Goal: Transaction & Acquisition: Purchase product/service

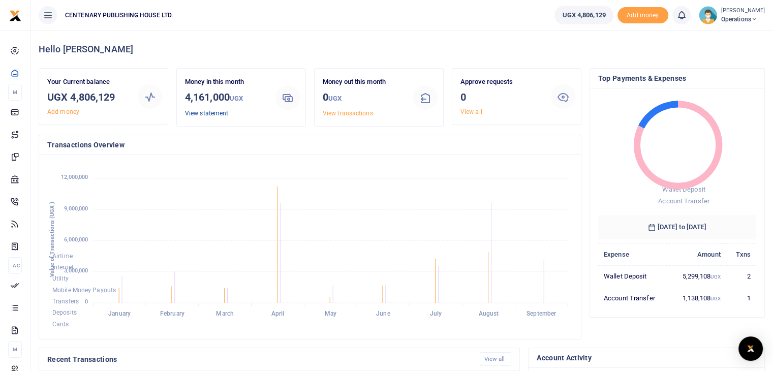
click at [196, 114] on link "View statement" at bounding box center [206, 113] width 43 height 7
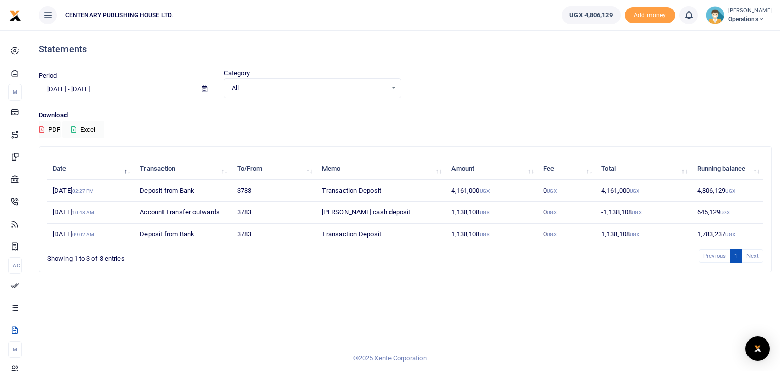
click at [753, 256] on li "Next" at bounding box center [753, 256] width 21 height 14
click at [394, 91] on div "All Select an option..." at bounding box center [313, 88] width 176 height 11
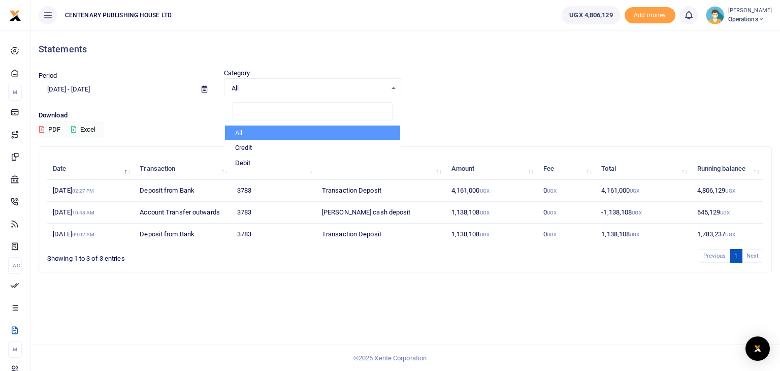
click at [445, 122] on div "Download PDF Excel" at bounding box center [406, 124] width 734 height 28
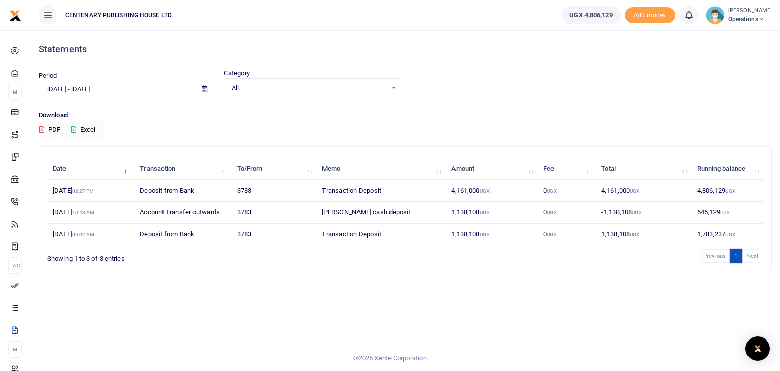
click at [738, 257] on link "1" at bounding box center [736, 256] width 12 height 14
click at [526, 273] on div "Date Transaction To/From Memo Amount Fee Total Running balance 23rd Sep 2025 02…" at bounding box center [406, 213] width 742 height 134
click at [203, 87] on icon at bounding box center [205, 89] width 6 height 7
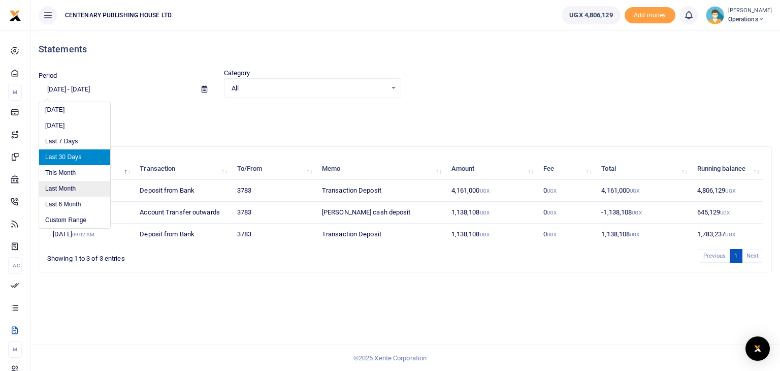
click at [84, 192] on li "Last Month" at bounding box center [74, 189] width 71 height 16
type input "08/01/2025 - 08/31/2025"
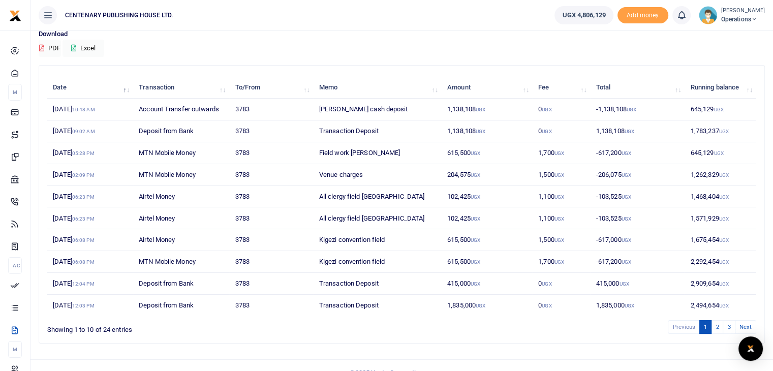
scroll to position [75, 0]
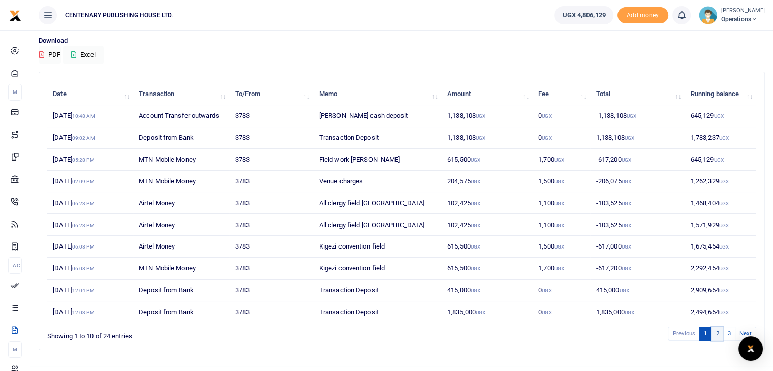
click at [715, 332] on link "2" at bounding box center [717, 334] width 12 height 14
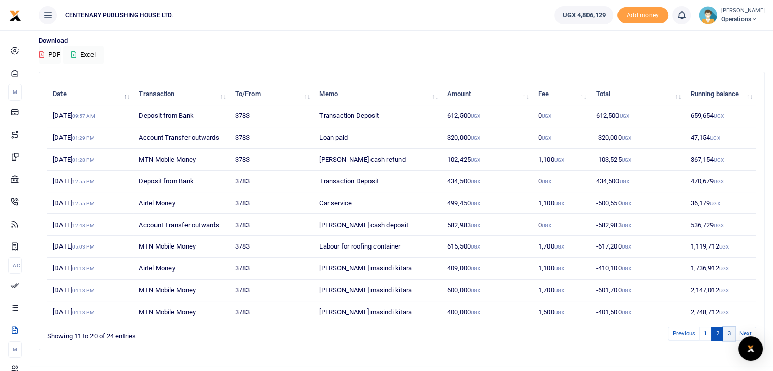
click at [729, 328] on link "3" at bounding box center [728, 334] width 12 height 14
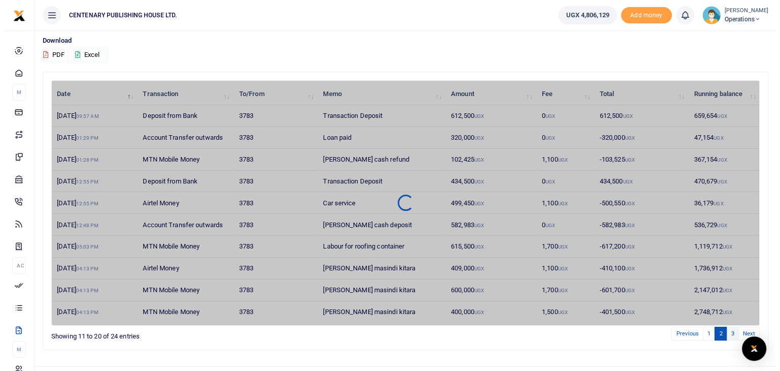
scroll to position [0, 0]
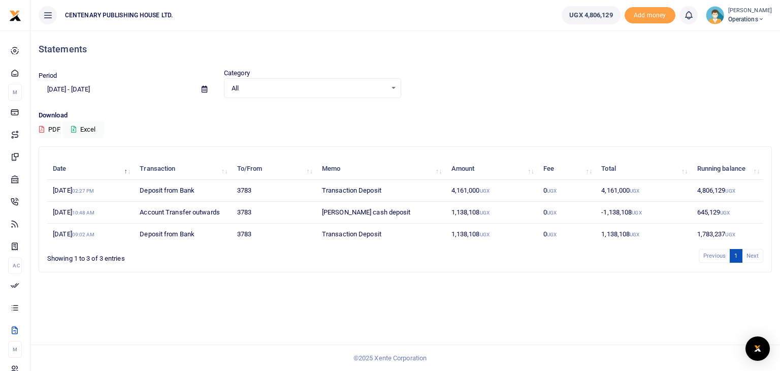
click at [754, 13] on small "[PERSON_NAME]" at bounding box center [750, 11] width 44 height 9
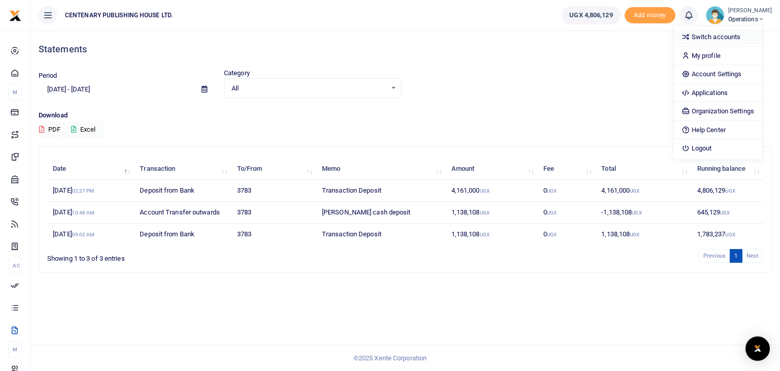
click at [727, 36] on link "Switch accounts" at bounding box center [718, 37] width 89 height 14
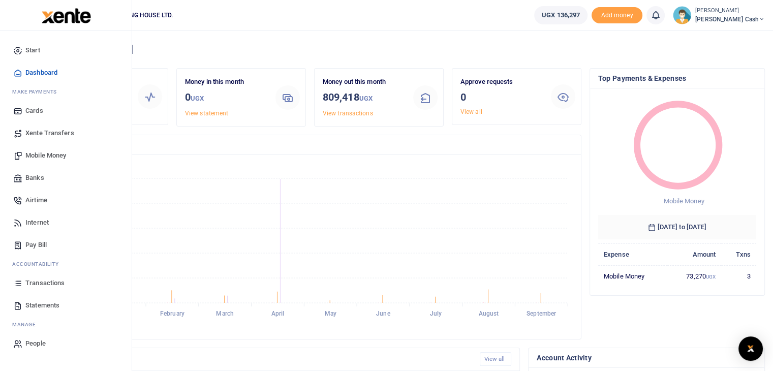
click at [43, 153] on span "Mobile Money" at bounding box center [45, 155] width 41 height 10
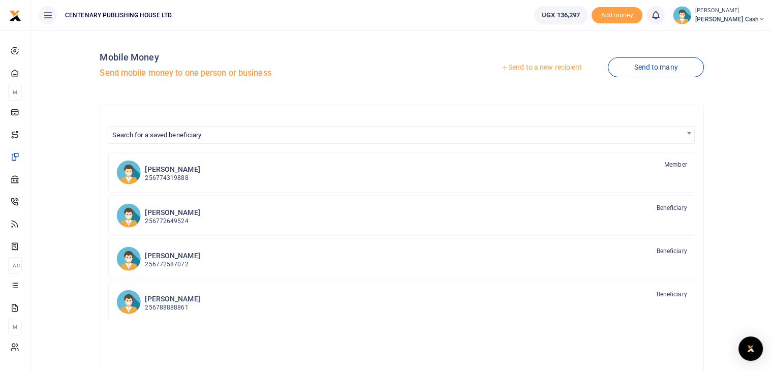
click at [542, 71] on link "Send to a new recipient" at bounding box center [541, 67] width 133 height 18
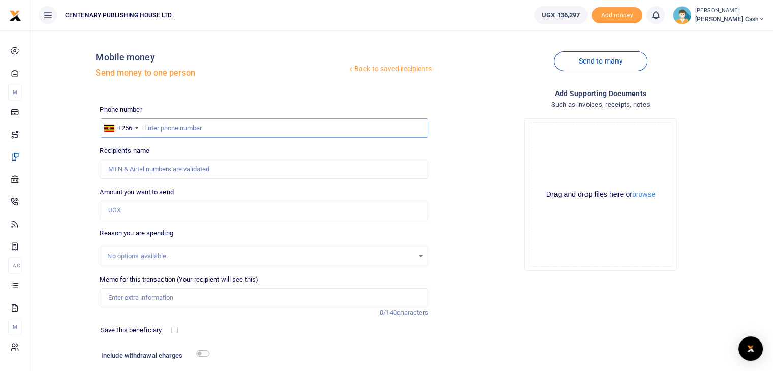
click at [248, 125] on input "text" at bounding box center [264, 127] width 328 height 19
type input "703396908"
type input "[PERSON_NAME]"
type input "703396908"
click at [160, 210] on input "Amount you want to send" at bounding box center [264, 210] width 328 height 19
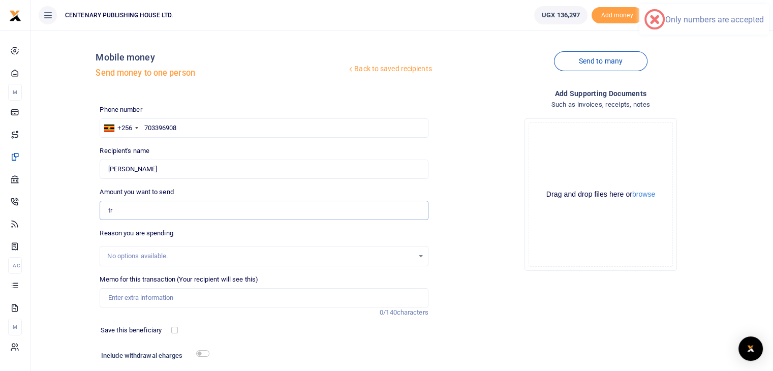
type input "t"
type input "0"
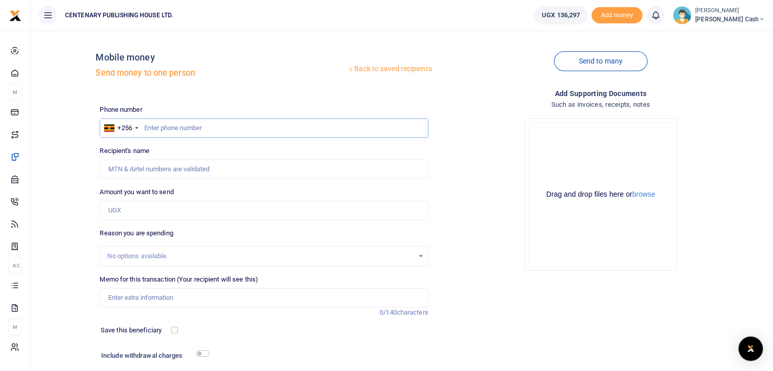
click at [154, 133] on input "text" at bounding box center [264, 127] width 328 height 19
type input "3"
type input "703396908"
type input "Peninah Nankya"
type input "703396908"
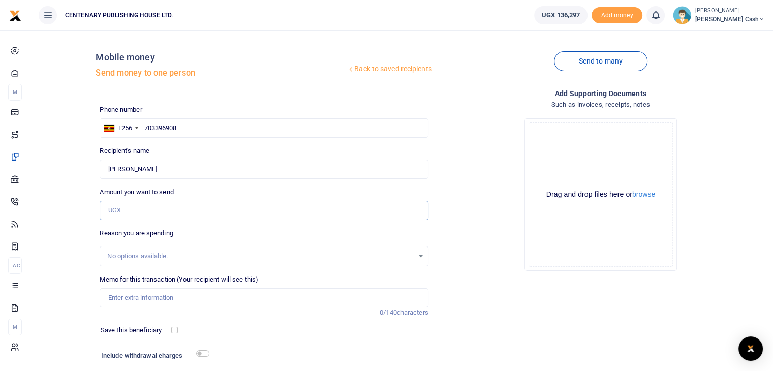
click at [183, 208] on input "Amount you want to send" at bounding box center [264, 210] width 328 height 19
type input "53,000"
click at [145, 299] on input "Memo for this transaction (Your recipient will see this)" at bounding box center [264, 297] width 328 height 19
type input "Transport to and fro CH Bible society UTL Nassar Rd and Lira"
click at [173, 330] on input "checkbox" at bounding box center [174, 330] width 7 height 7
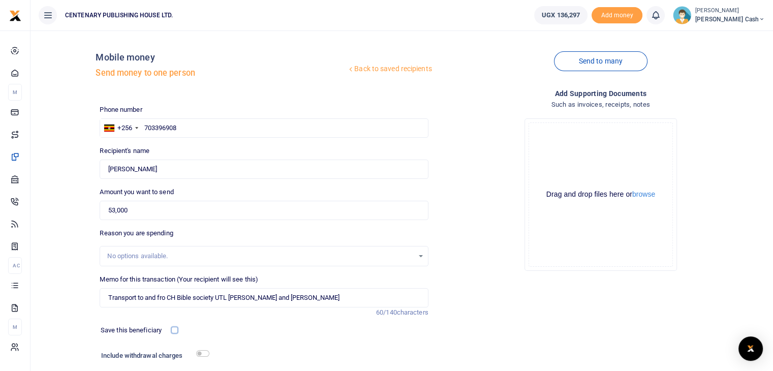
checkbox input "true"
click at [197, 352] on input "checkbox" at bounding box center [202, 353] width 13 height 7
checkbox input "true"
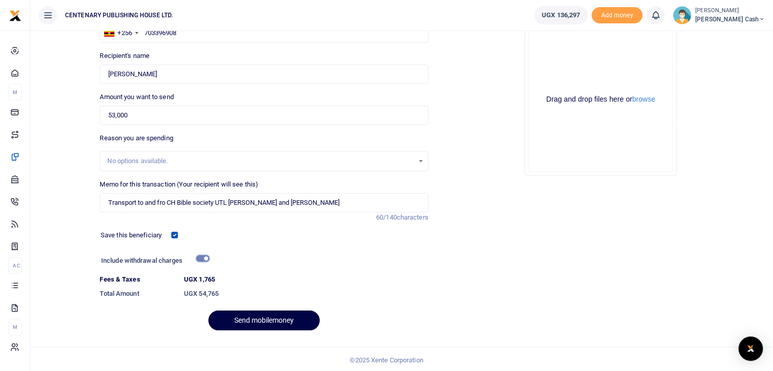
scroll to position [97, 0]
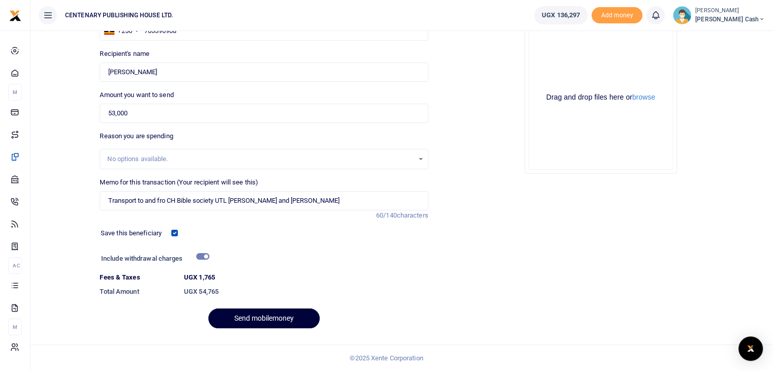
click at [267, 319] on button "Send mobilemoney" at bounding box center [263, 318] width 111 height 20
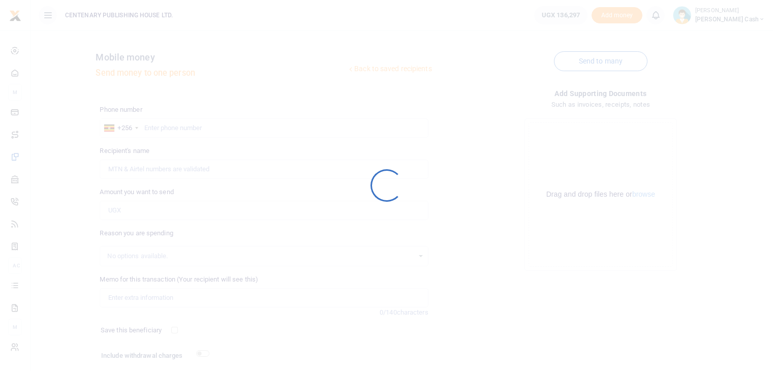
scroll to position [69, 0]
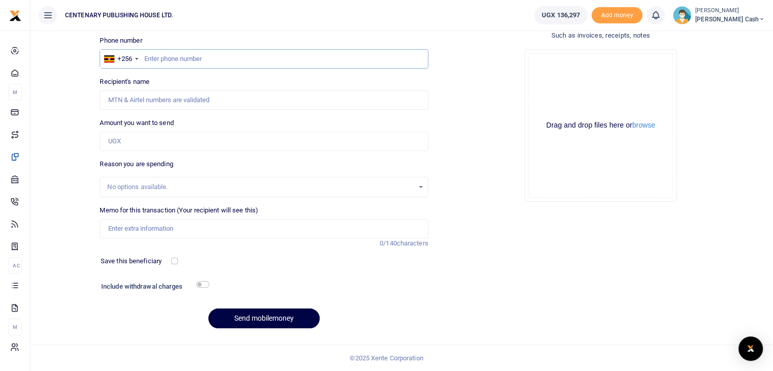
click at [145, 59] on input "text" at bounding box center [264, 58] width 328 height 19
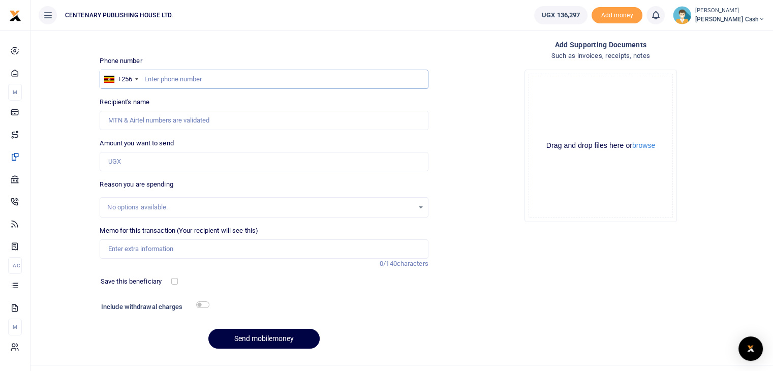
scroll to position [0, 0]
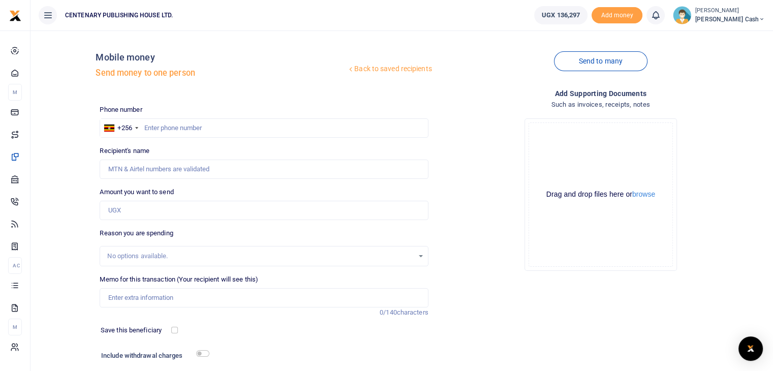
click at [415, 69] on link "Back to saved recipients" at bounding box center [389, 69] width 86 height 18
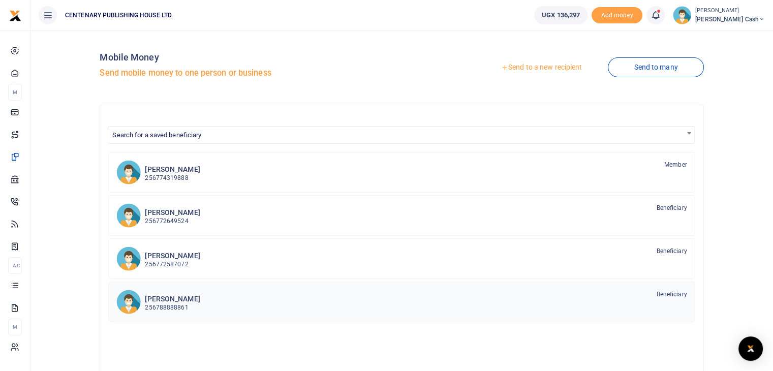
click at [172, 297] on h6 "[PERSON_NAME]" at bounding box center [172, 299] width 55 height 9
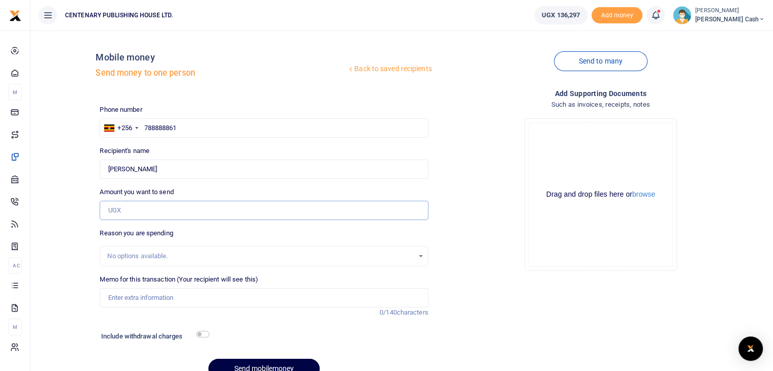
click at [128, 210] on input "Amount you want to send" at bounding box center [264, 210] width 328 height 19
type input "C"
type input "0"
type input "4"
type input "50,000"
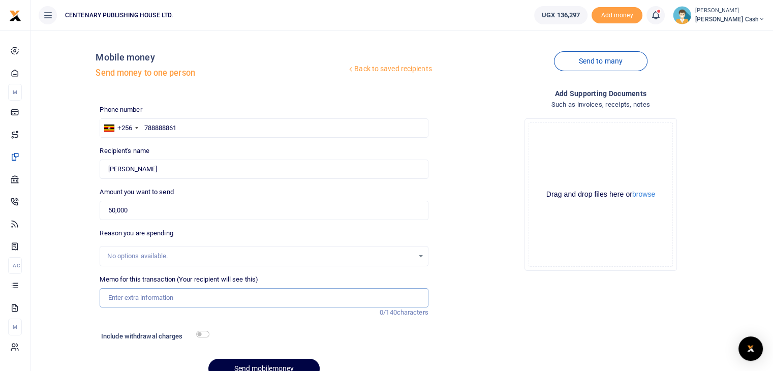
click at [140, 293] on input "Memo for this transaction (Your recipient will see this)" at bounding box center [264, 297] width 328 height 19
type input "Car washing and car parking for six days"
click at [201, 331] on input "checkbox" at bounding box center [202, 334] width 13 height 7
checkbox input "true"
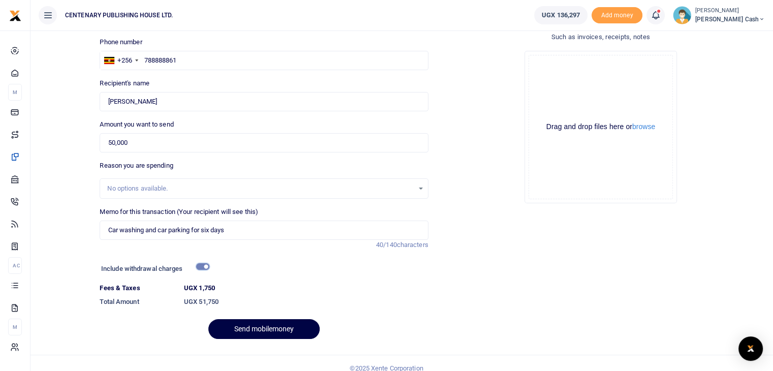
scroll to position [78, 0]
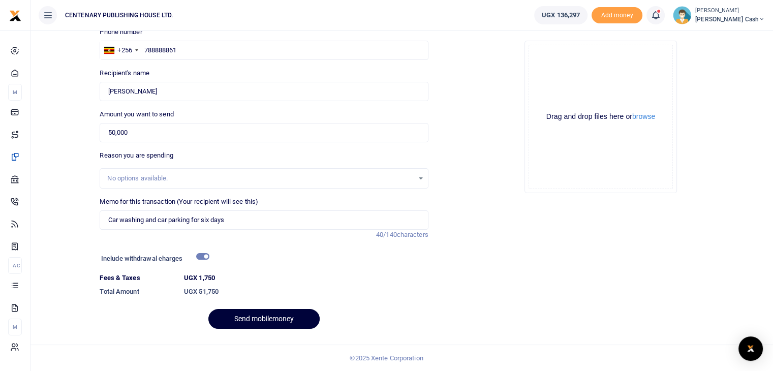
click at [262, 315] on button "Send mobilemoney" at bounding box center [263, 319] width 111 height 20
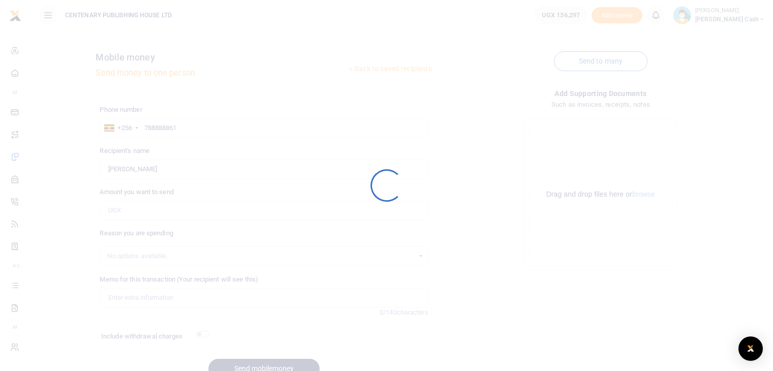
scroll to position [50, 0]
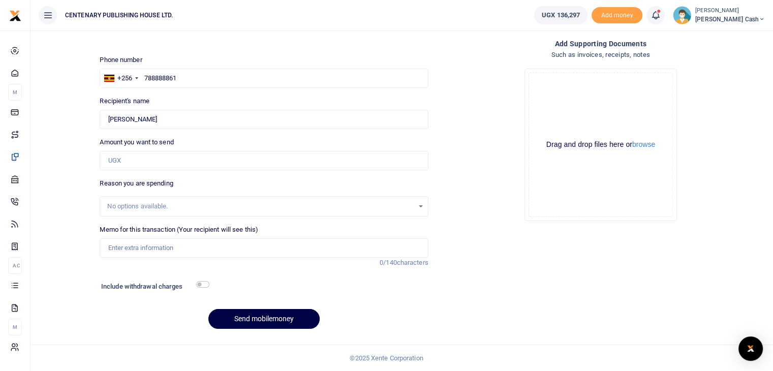
click at [756, 15] on span "[PERSON_NAME] Cash" at bounding box center [730, 19] width 70 height 9
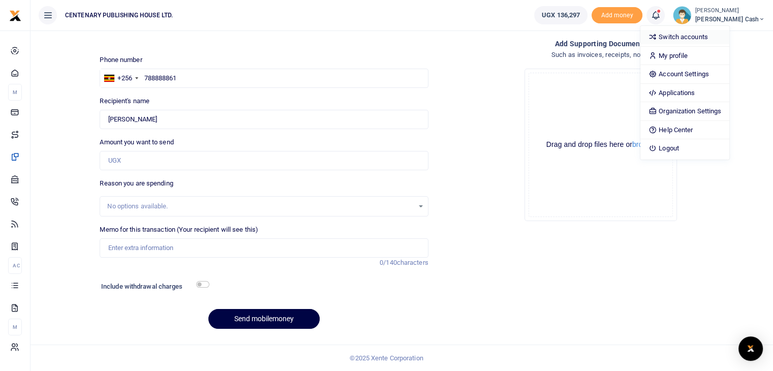
click at [717, 35] on link "Switch accounts" at bounding box center [684, 37] width 89 height 14
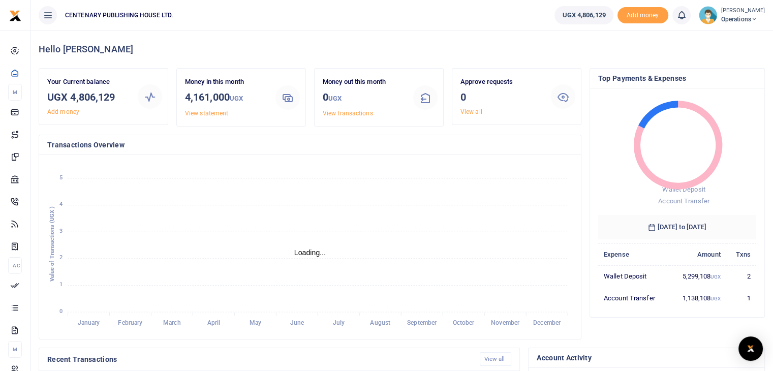
scroll to position [8, 8]
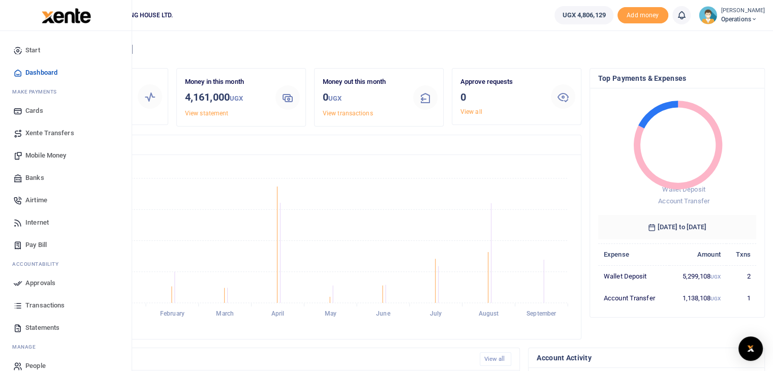
click at [68, 156] on link "Mobile Money" at bounding box center [65, 155] width 115 height 22
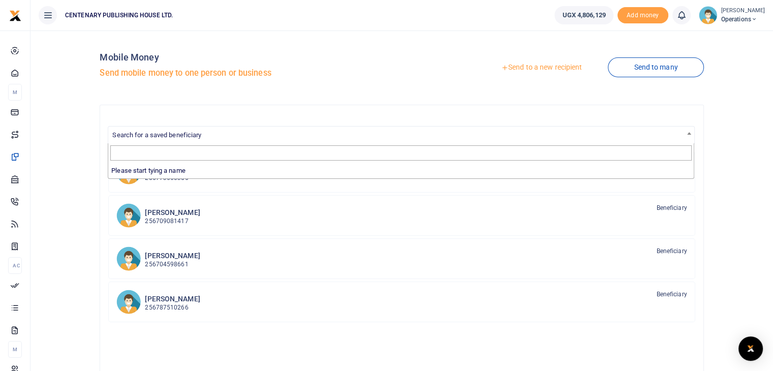
click at [684, 135] on span at bounding box center [689, 132] width 10 height 13
type input "l"
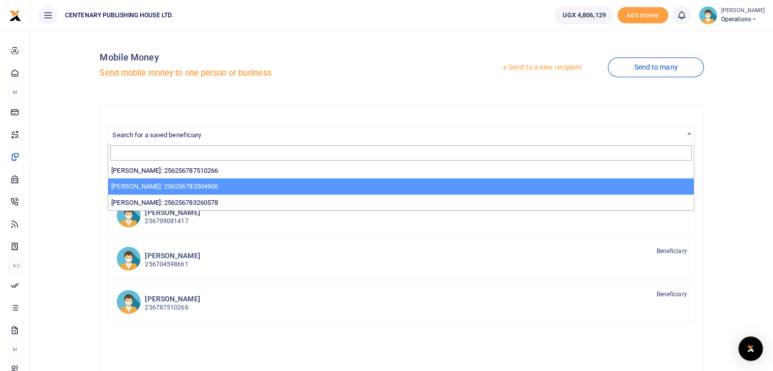
click at [519, 67] on link "Send to a new recipient" at bounding box center [541, 67] width 133 height 18
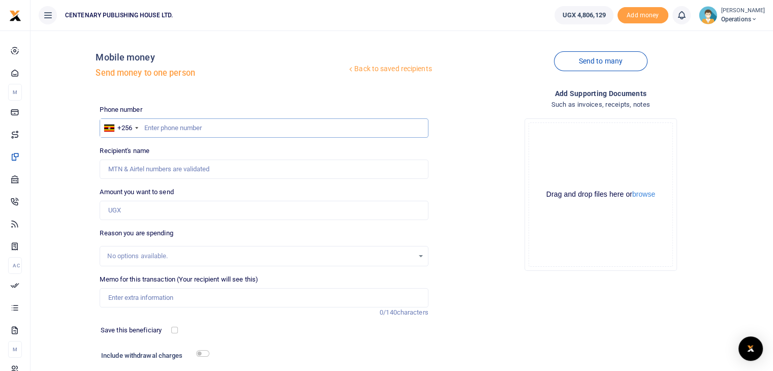
click at [145, 129] on input "text" at bounding box center [264, 127] width 328 height 19
type input "772587072"
type input "[PERSON_NAME]"
type input "772587072"
click at [141, 210] on input "Amount you want to send" at bounding box center [264, 210] width 328 height 19
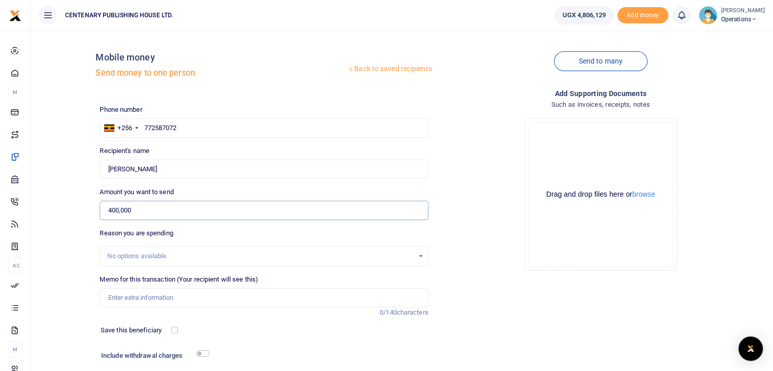
type input "400,000"
click at [138, 301] on input "Memo for this transaction (Your recipient will see this)" at bounding box center [264, 297] width 328 height 19
type input "Per diem to Ssekamuli PS"
click at [173, 330] on input "checkbox" at bounding box center [174, 330] width 7 height 7
checkbox input "true"
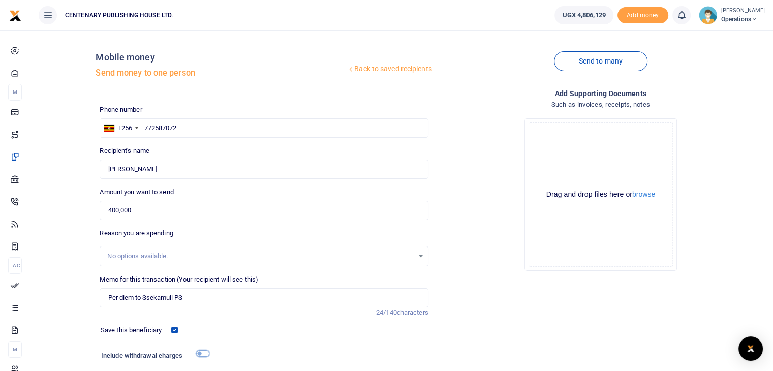
click at [199, 351] on input "checkbox" at bounding box center [202, 353] width 13 height 7
checkbox input "true"
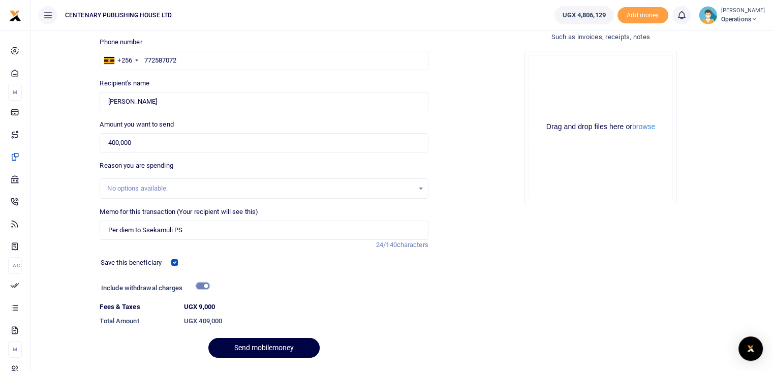
scroll to position [97, 0]
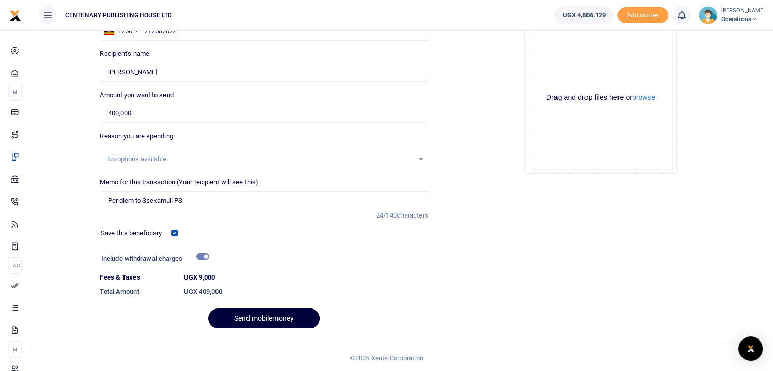
click at [255, 321] on button "Send mobilemoney" at bounding box center [263, 318] width 111 height 20
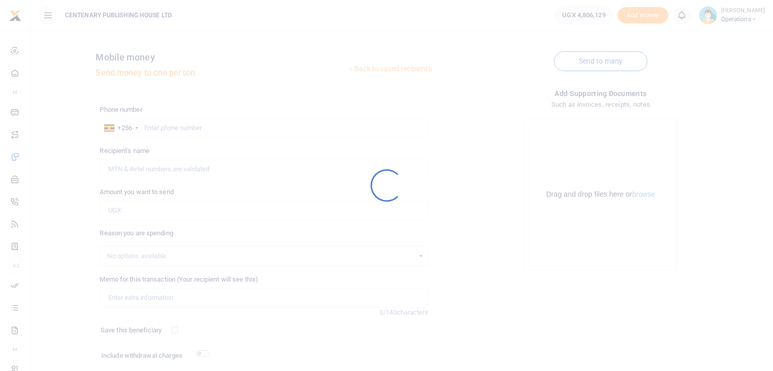
scroll to position [69, 0]
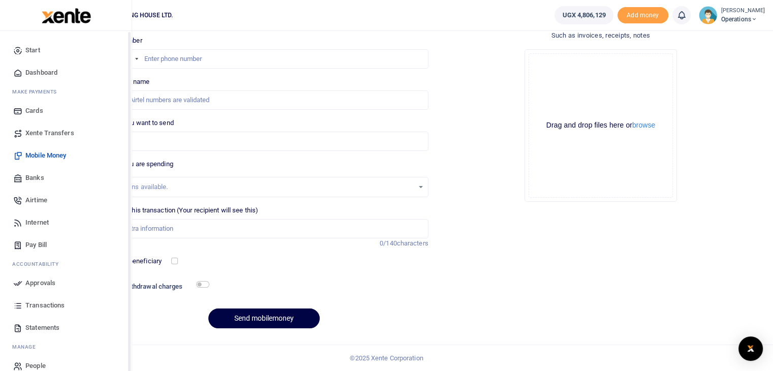
click at [32, 73] on span "Dashboard" at bounding box center [41, 73] width 32 height 10
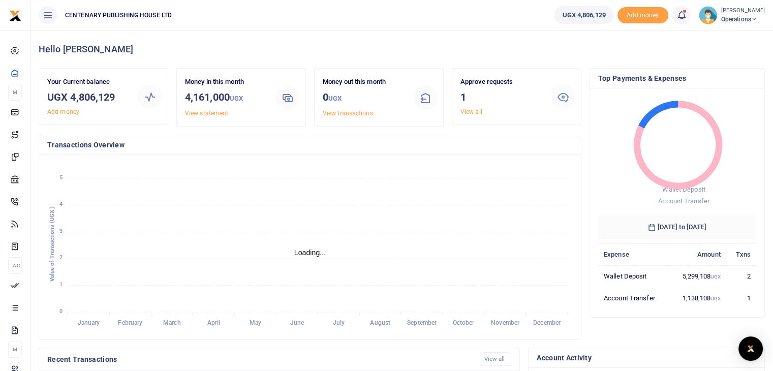
scroll to position [8, 8]
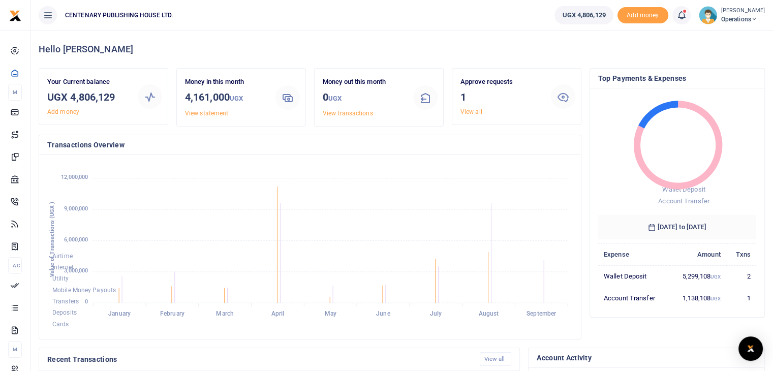
click at [727, 19] on span "Operations" at bounding box center [743, 19] width 44 height 9
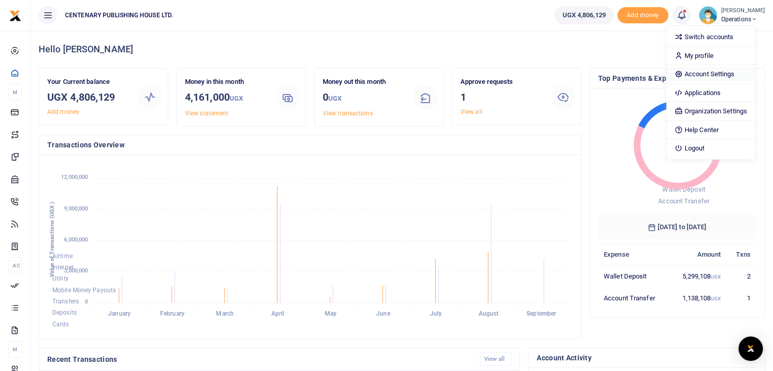
click at [711, 76] on link "Account Settings" at bounding box center [710, 74] width 89 height 14
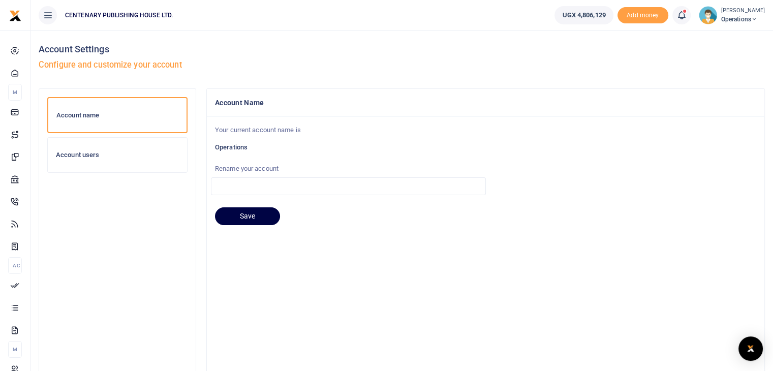
click at [97, 154] on h6 "Account users" at bounding box center [117, 155] width 123 height 8
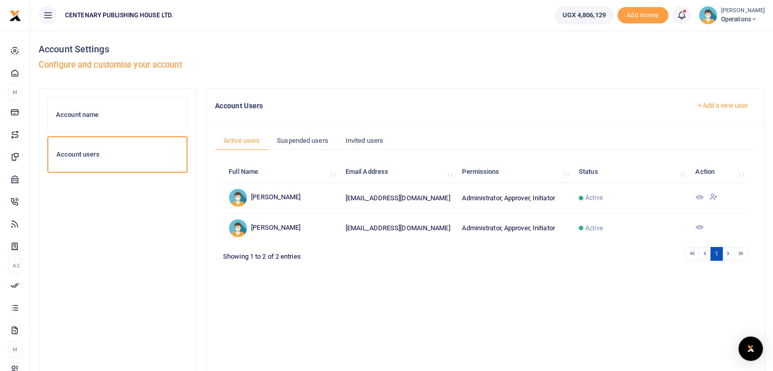
click at [739, 18] on span "Operations" at bounding box center [743, 19] width 44 height 9
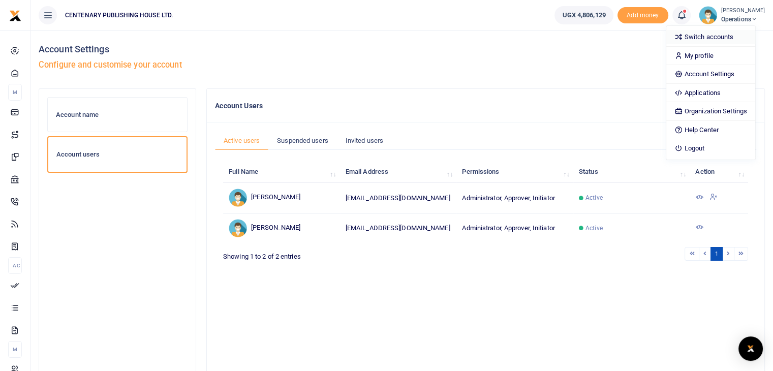
click at [714, 37] on link "Switch accounts" at bounding box center [710, 37] width 89 height 14
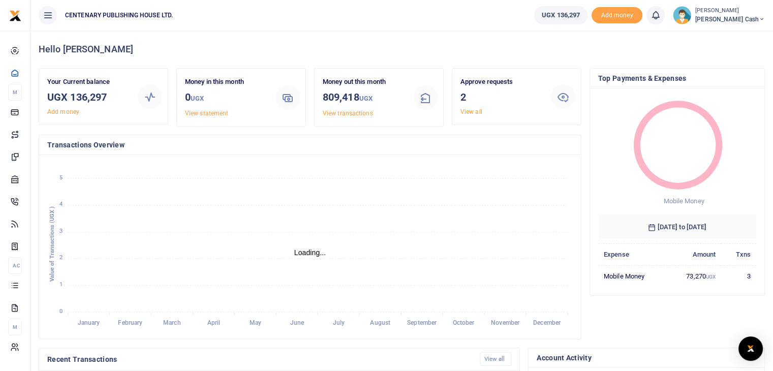
scroll to position [8, 8]
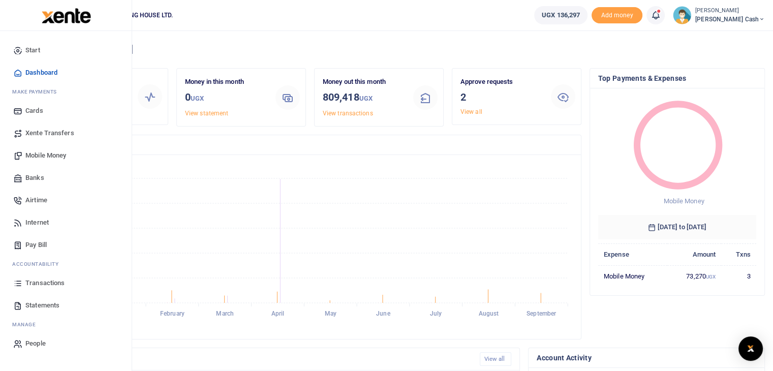
click at [34, 151] on span "Mobile Money" at bounding box center [45, 155] width 41 height 10
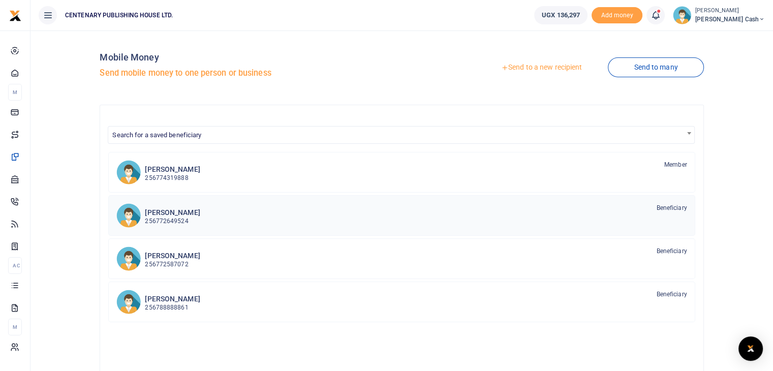
click at [156, 216] on p "256772649524" at bounding box center [172, 221] width 55 height 10
click at [188, 135] on span "Search for a saved beneficiary" at bounding box center [156, 135] width 89 height 8
click at [176, 214] on h6 "[PERSON_NAME]" at bounding box center [172, 212] width 55 height 9
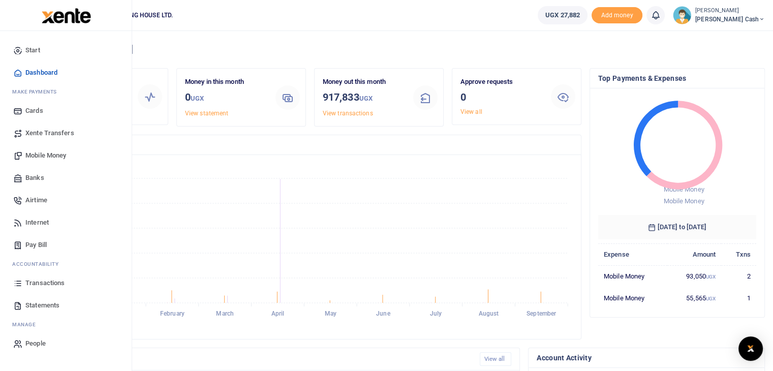
click at [61, 155] on span "Mobile Money" at bounding box center [45, 155] width 41 height 10
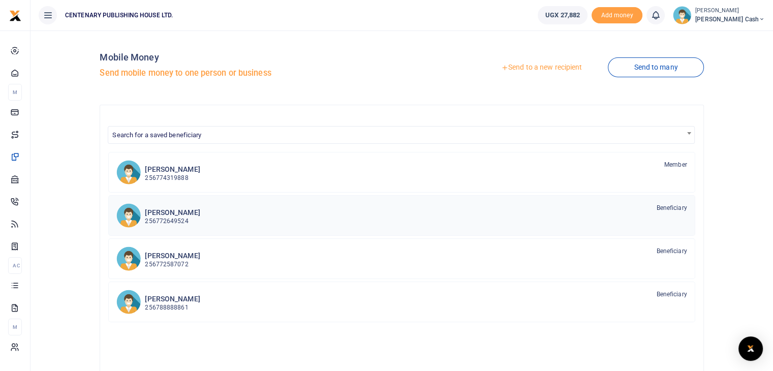
click at [173, 215] on h6 "[PERSON_NAME]" at bounding box center [172, 212] width 55 height 9
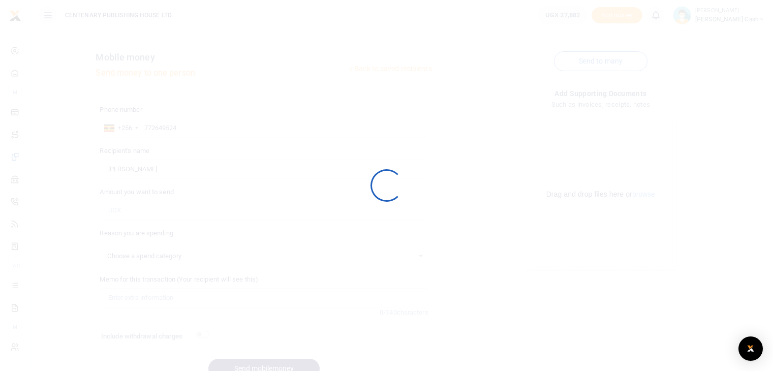
select select
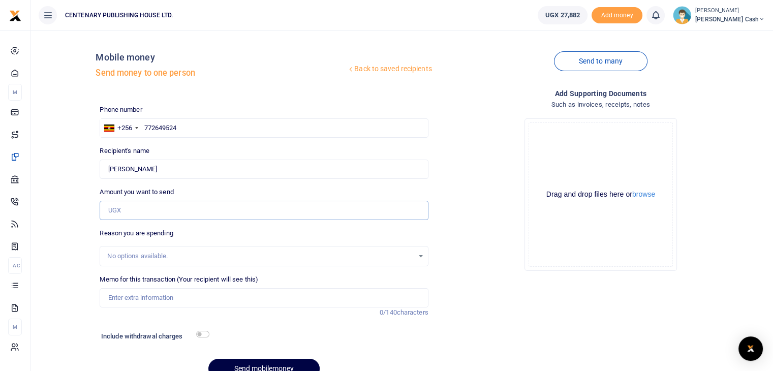
click at [146, 212] on input "Amount you want to send" at bounding box center [264, 210] width 328 height 19
type input "20,000"
click at [132, 297] on input "Memo for this transaction (Your recipient will see this)" at bounding box center [264, 297] width 328 height 19
type input "Charger for office phone"
click at [201, 335] on input "checkbox" at bounding box center [202, 334] width 13 height 7
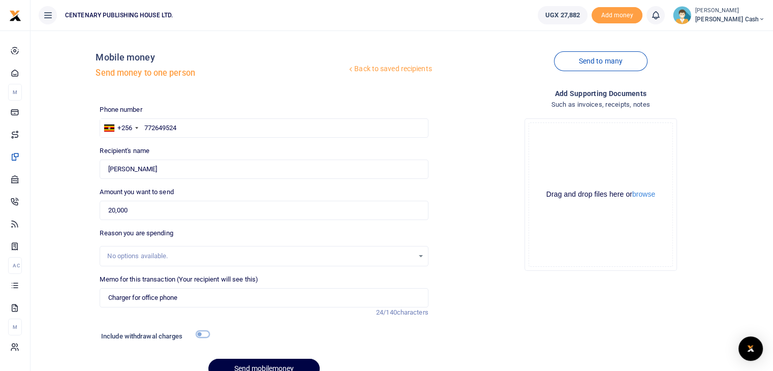
checkbox input "true"
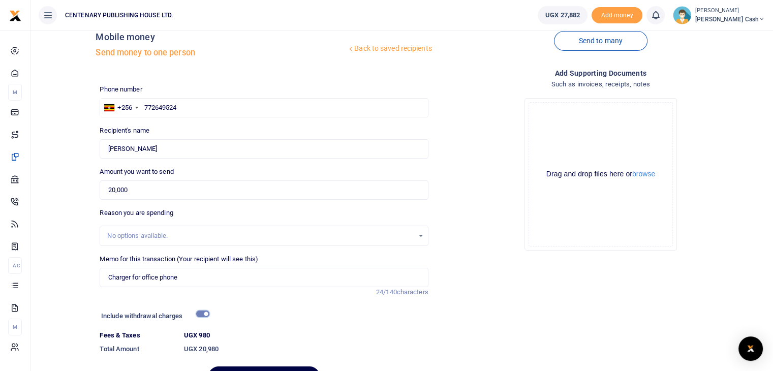
scroll to position [78, 0]
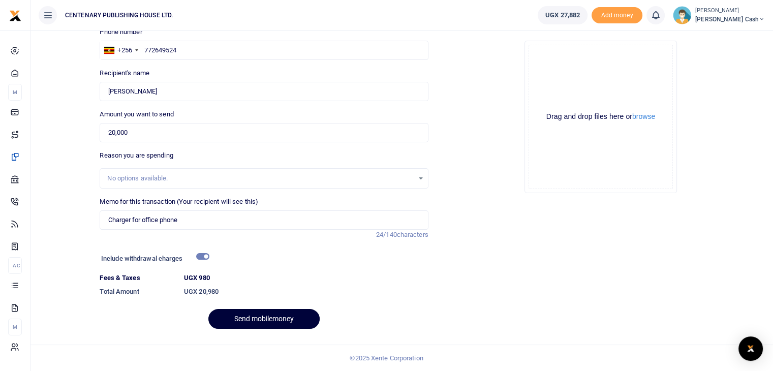
click at [285, 314] on button "Send mobilemoney" at bounding box center [263, 319] width 111 height 20
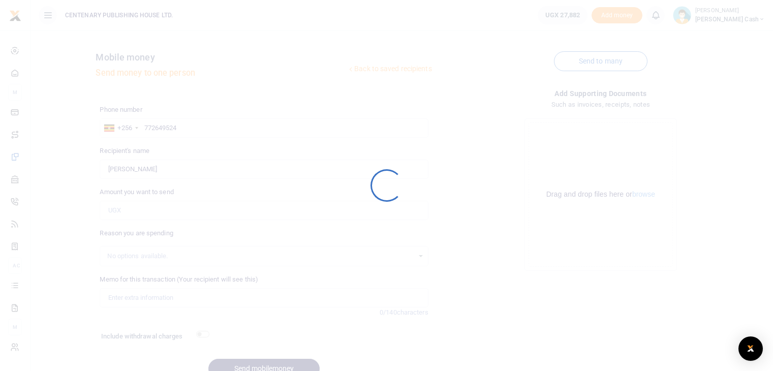
scroll to position [50, 0]
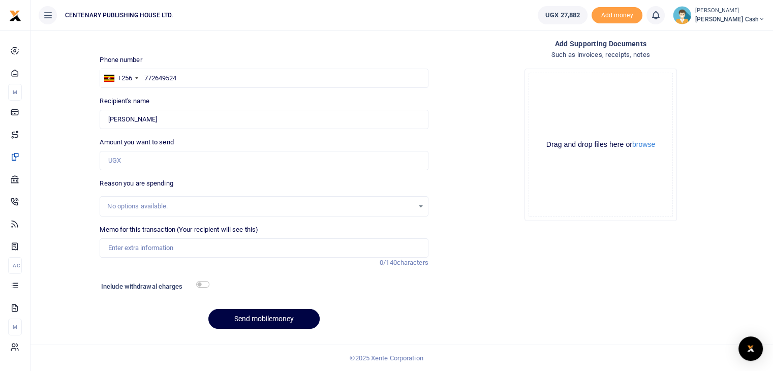
click at [727, 18] on span "[PERSON_NAME] Cash" at bounding box center [730, 19] width 70 height 9
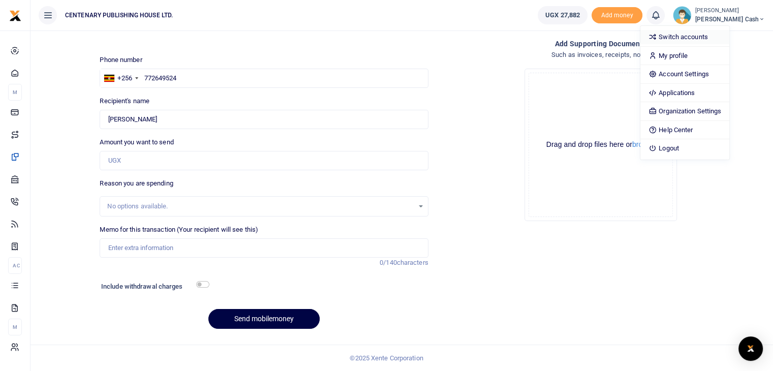
click at [723, 35] on link "Switch accounts" at bounding box center [684, 37] width 89 height 14
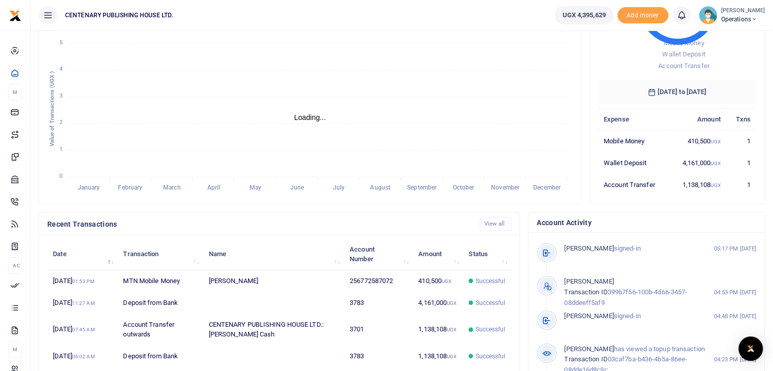
scroll to position [149, 0]
